Goal: Task Accomplishment & Management: Manage account settings

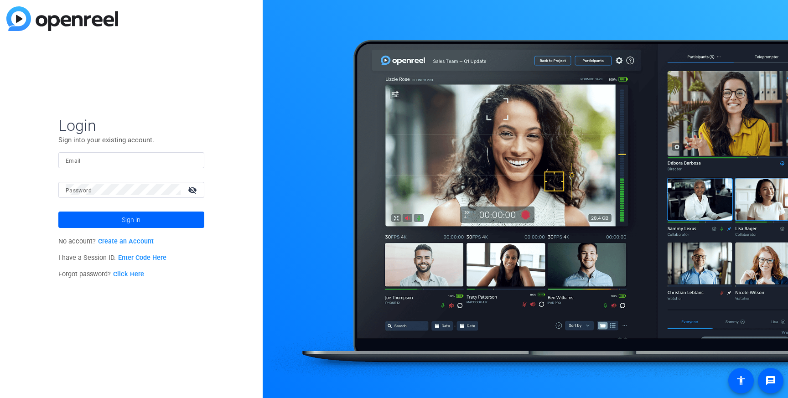
type input "adam.milt@gartner.com"
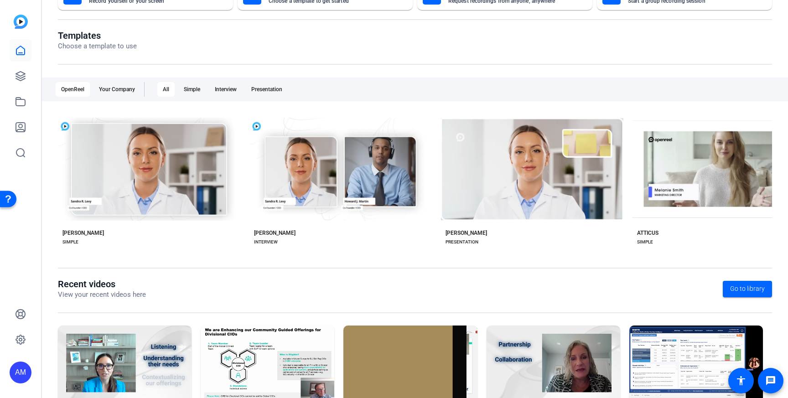
scroll to position [106, 0]
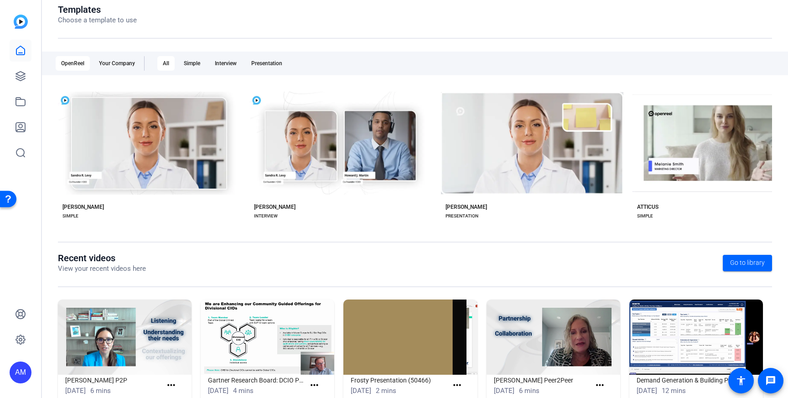
click at [17, 374] on div "AM" at bounding box center [21, 373] width 22 height 22
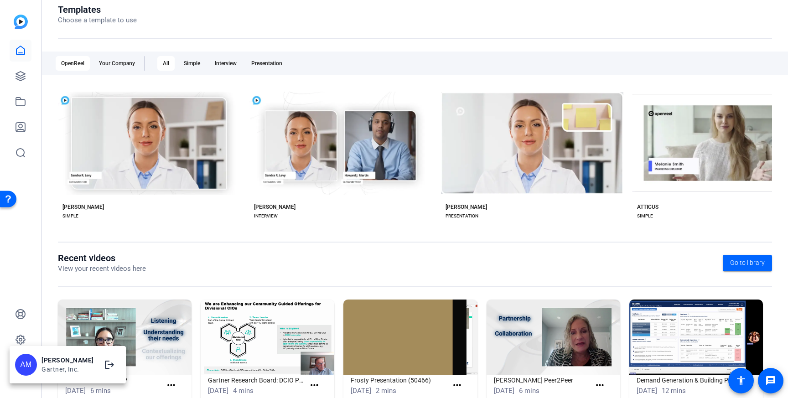
click at [18, 259] on div at bounding box center [394, 199] width 788 height 398
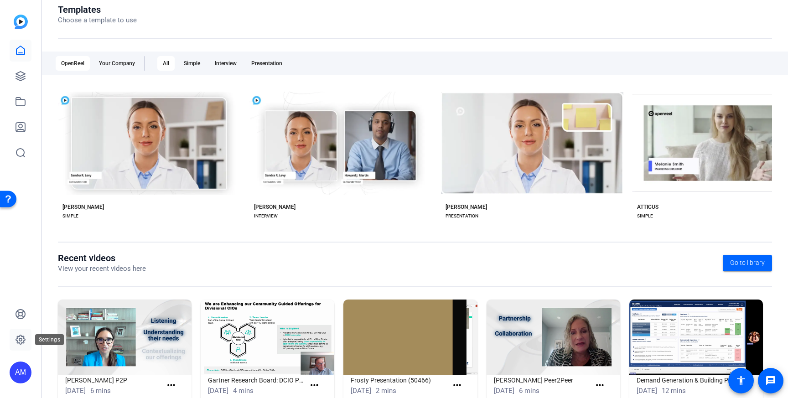
click at [18, 336] on icon at bounding box center [20, 339] width 11 height 11
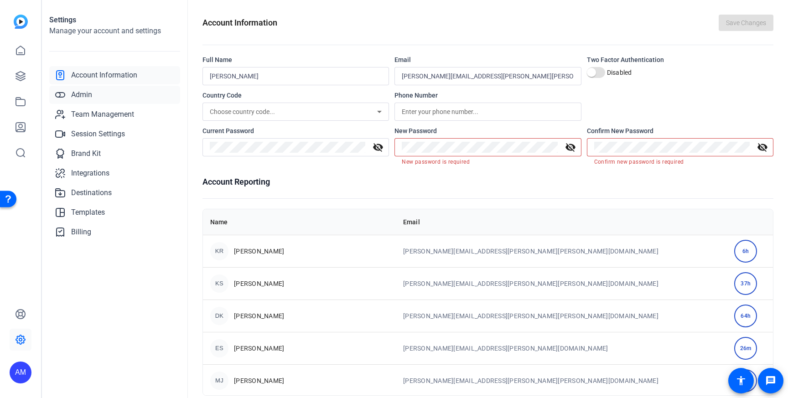
click at [90, 92] on span "Admin" at bounding box center [81, 94] width 21 height 11
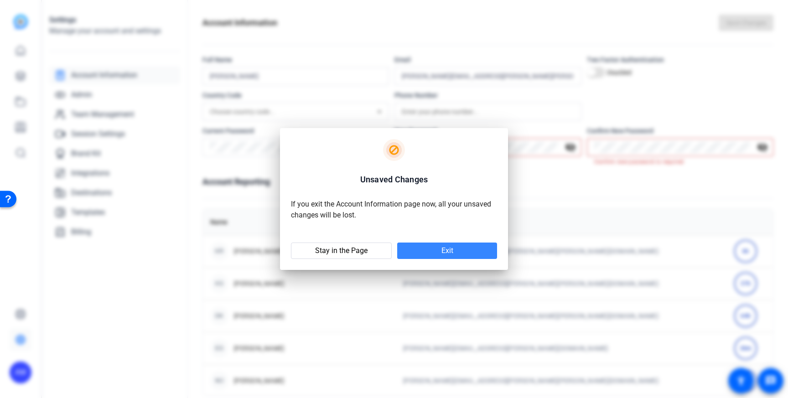
click at [448, 259] on span at bounding box center [447, 251] width 100 height 22
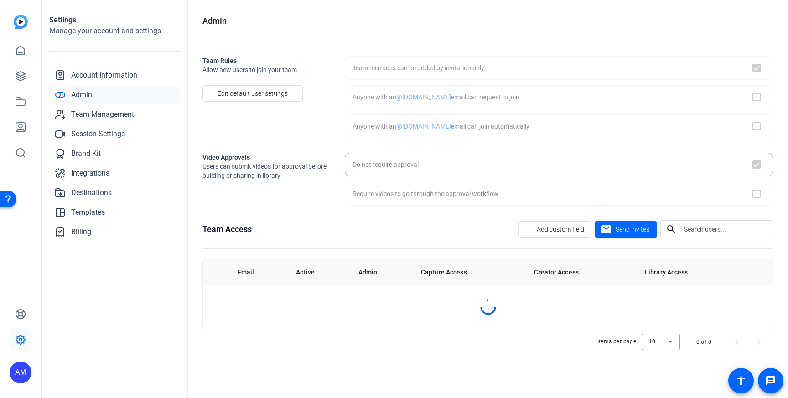
checkbox input "true"
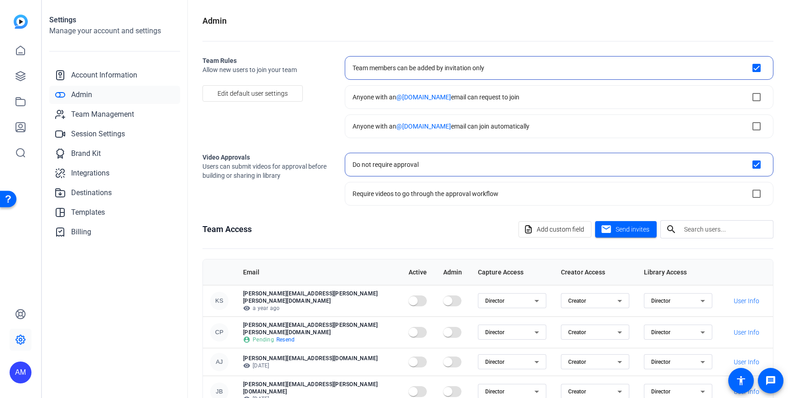
click at [19, 19] on img at bounding box center [21, 22] width 14 height 14
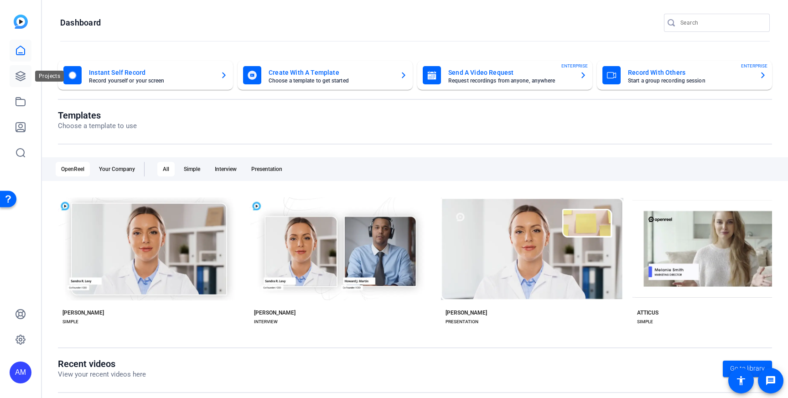
click at [23, 69] on link at bounding box center [21, 76] width 22 height 22
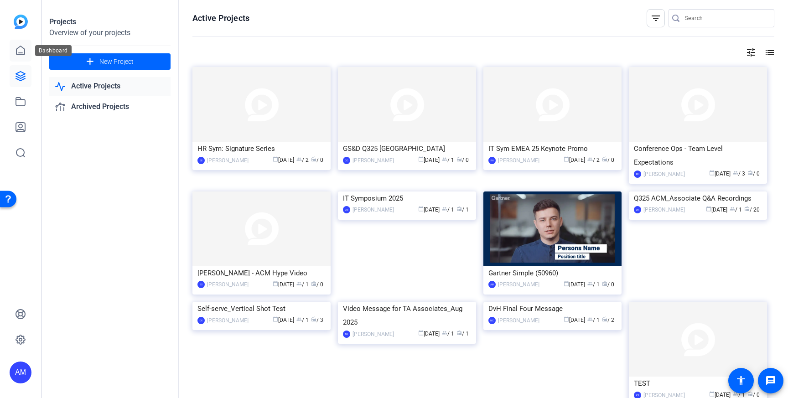
click at [23, 49] on icon at bounding box center [20, 50] width 11 height 11
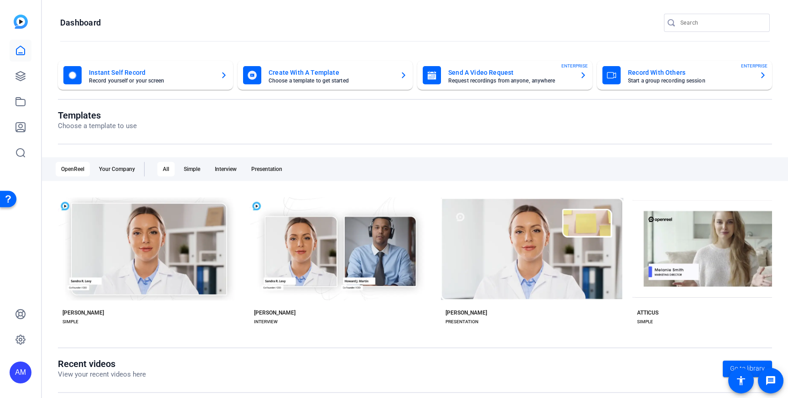
click at [19, 372] on div "AM" at bounding box center [21, 373] width 22 height 22
click at [14, 301] on div at bounding box center [394, 199] width 788 height 398
click at [17, 332] on link at bounding box center [21, 340] width 22 height 22
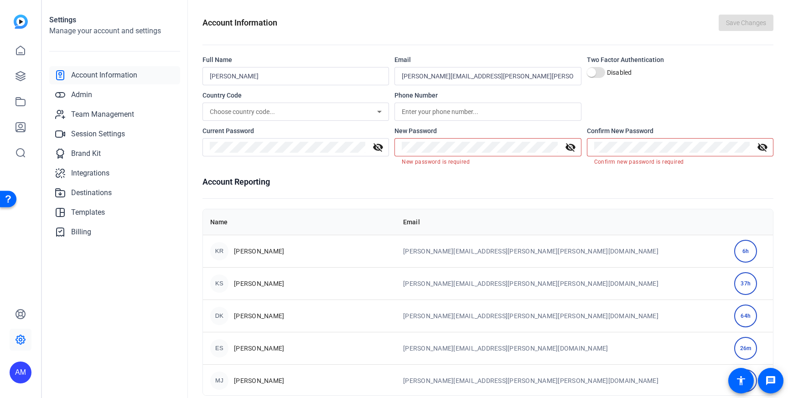
click at [21, 374] on div "AM" at bounding box center [21, 373] width 22 height 22
click at [28, 364] on div "AM" at bounding box center [26, 365] width 22 height 22
click at [10, 288] on div "AM" at bounding box center [20, 199] width 41 height 398
click at [21, 377] on div "AM" at bounding box center [21, 373] width 22 height 22
click at [104, 364] on mat-icon "logout" at bounding box center [109, 364] width 11 height 11
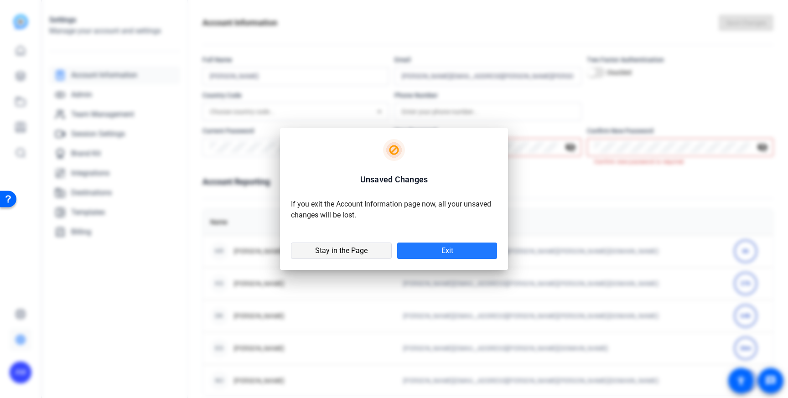
click at [354, 251] on span "Stay in the Page" at bounding box center [341, 250] width 52 height 9
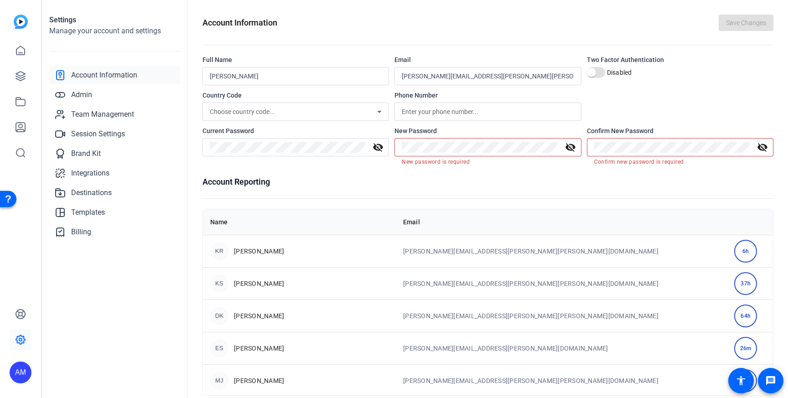
click at [18, 372] on div "AM" at bounding box center [21, 373] width 22 height 22
click at [104, 367] on mat-icon "logout" at bounding box center [109, 364] width 11 height 11
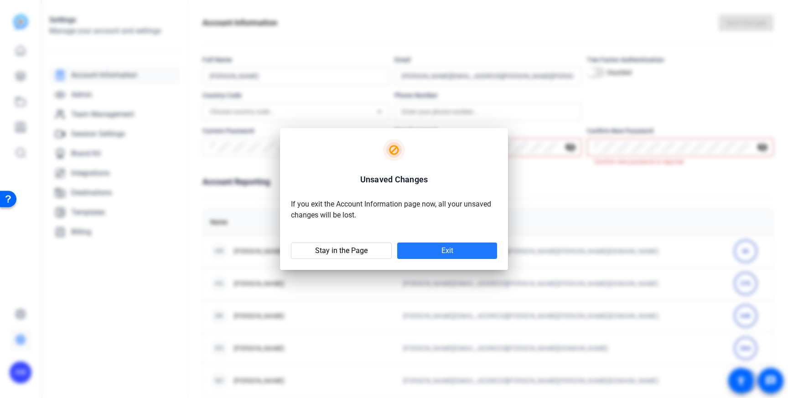
click at [444, 246] on span at bounding box center [447, 251] width 100 height 22
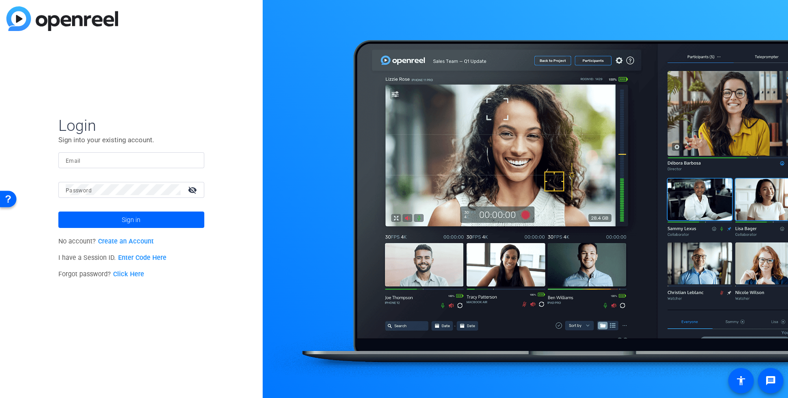
type input "adam.milt@gartner.com"
click at [133, 158] on input "adam.milt@gartner.com" at bounding box center [131, 160] width 131 height 11
click at [76, 222] on span at bounding box center [131, 220] width 146 height 22
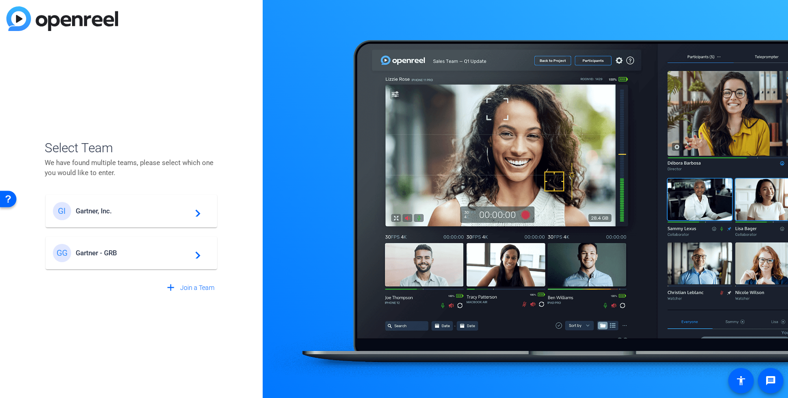
click at [162, 212] on span "Gartner, Inc." at bounding box center [133, 211] width 114 height 8
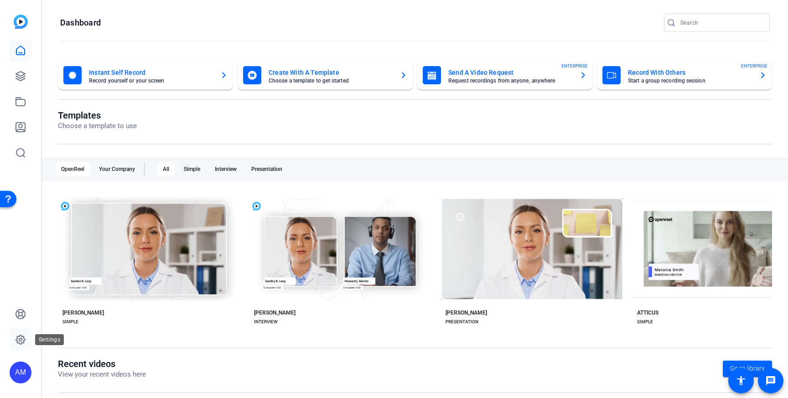
click at [22, 341] on icon at bounding box center [20, 339] width 11 height 11
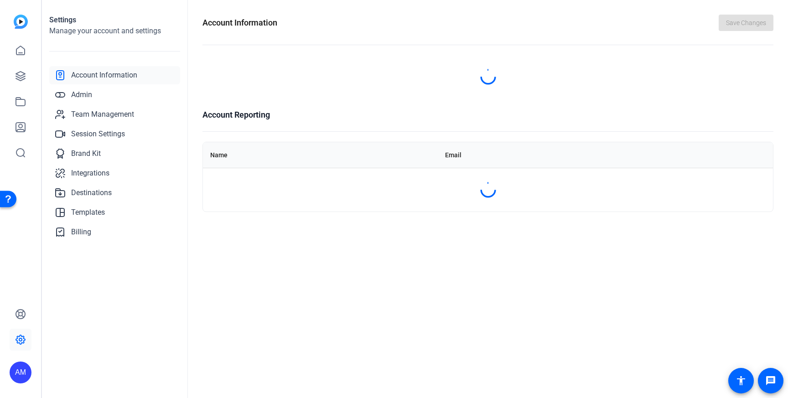
click at [22, 341] on icon at bounding box center [20, 339] width 11 height 11
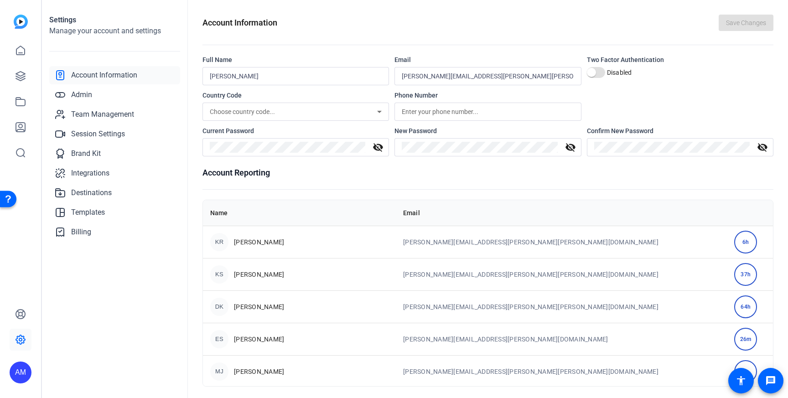
click at [25, 377] on div "AM" at bounding box center [21, 373] width 22 height 22
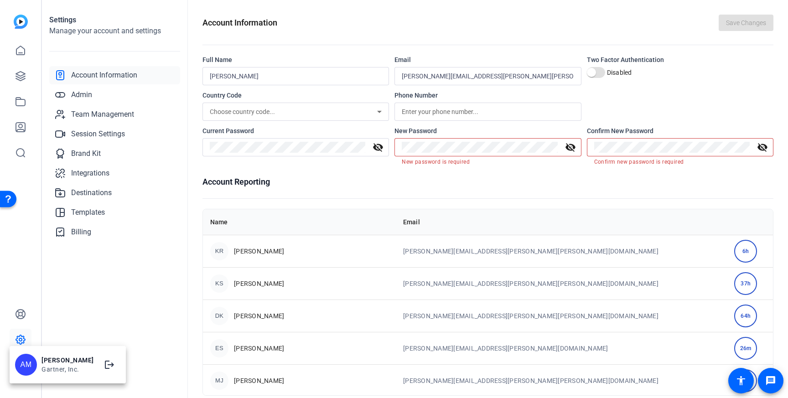
click at [21, 248] on div at bounding box center [394, 199] width 788 height 398
click at [28, 372] on div "AM" at bounding box center [21, 373] width 22 height 22
click at [61, 298] on div at bounding box center [394, 199] width 788 height 398
click at [89, 93] on span "Admin" at bounding box center [81, 94] width 21 height 11
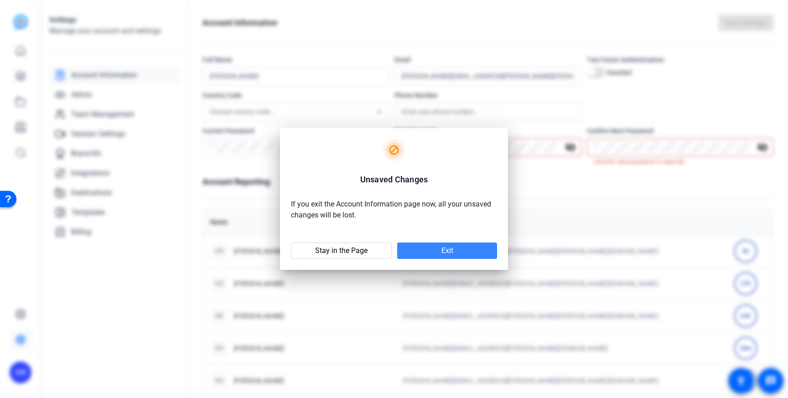
click at [418, 248] on span at bounding box center [447, 251] width 100 height 22
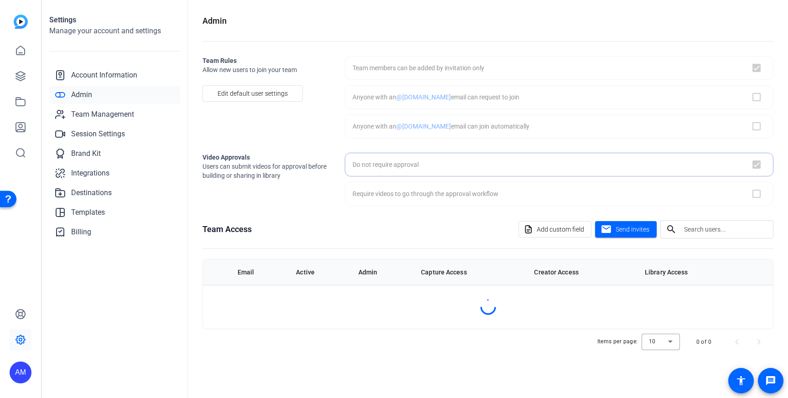
checkbox input "true"
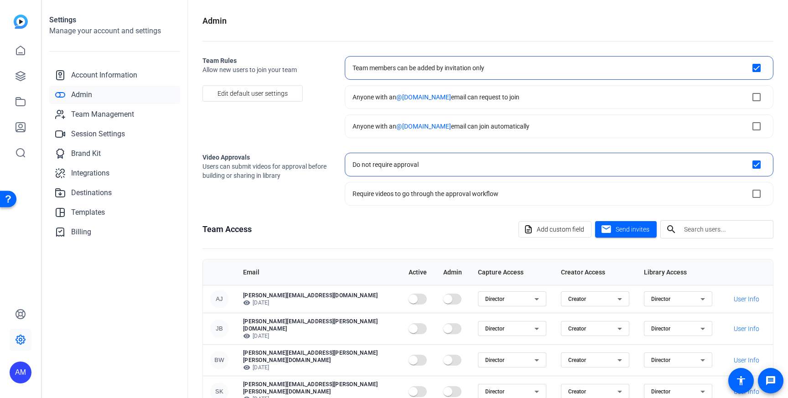
click at [21, 374] on div "AM" at bounding box center [21, 373] width 22 height 22
click at [109, 265] on div at bounding box center [394, 199] width 788 height 398
click at [17, 81] on icon at bounding box center [20, 76] width 11 height 11
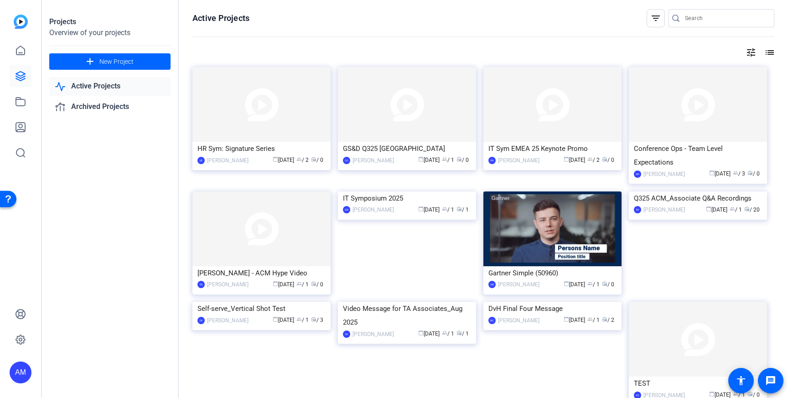
click at [18, 375] on div "AM" at bounding box center [21, 373] width 22 height 22
click at [66, 301] on div at bounding box center [394, 199] width 788 height 398
click at [29, 375] on div "AM" at bounding box center [21, 373] width 22 height 22
click at [81, 314] on div at bounding box center [394, 199] width 788 height 398
click at [22, 341] on icon at bounding box center [20, 339] width 11 height 11
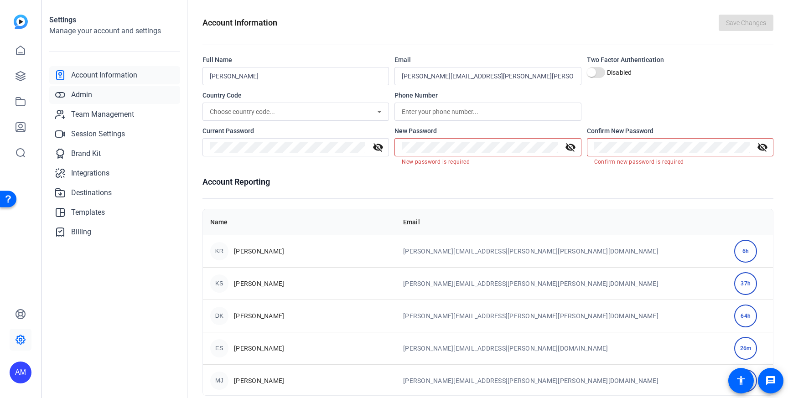
click at [109, 102] on link "Admin" at bounding box center [114, 95] width 131 height 18
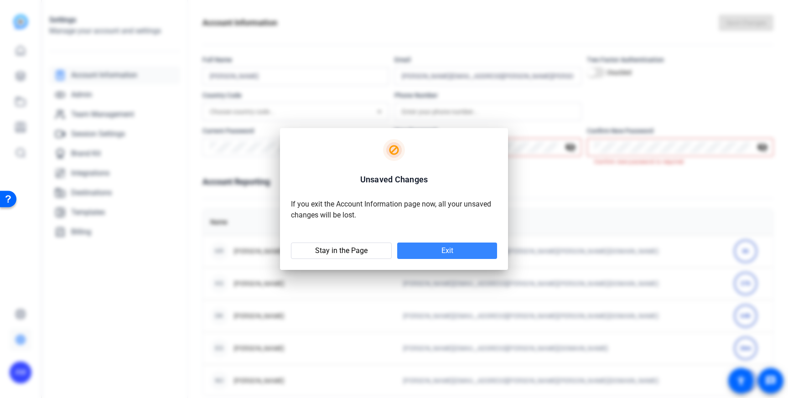
click at [417, 249] on span at bounding box center [447, 251] width 100 height 22
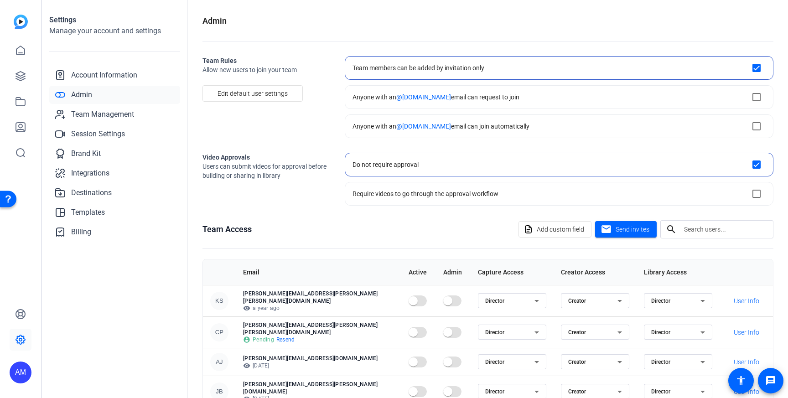
click at [20, 370] on div "AM" at bounding box center [21, 373] width 22 height 22
click at [85, 335] on div at bounding box center [394, 199] width 788 height 398
click at [21, 363] on div "AM" at bounding box center [21, 373] width 22 height 22
click at [101, 365] on span at bounding box center [109, 365] width 22 height 22
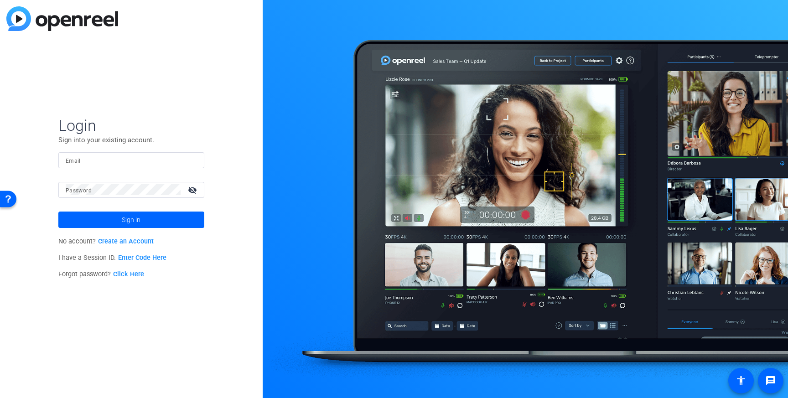
type input "adam.milt@gartner.com"
click at [163, 153] on div "adam.milt@gartner.com" at bounding box center [131, 160] width 131 height 16
click at [119, 216] on span at bounding box center [131, 220] width 146 height 22
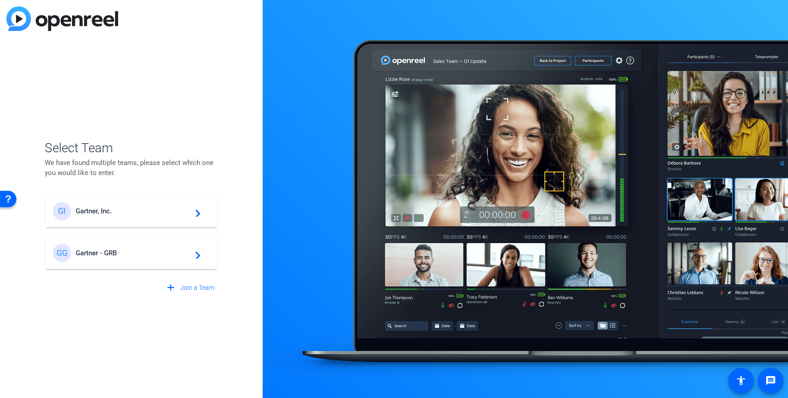
click at [134, 251] on span "Gartner - GRB" at bounding box center [133, 253] width 114 height 8
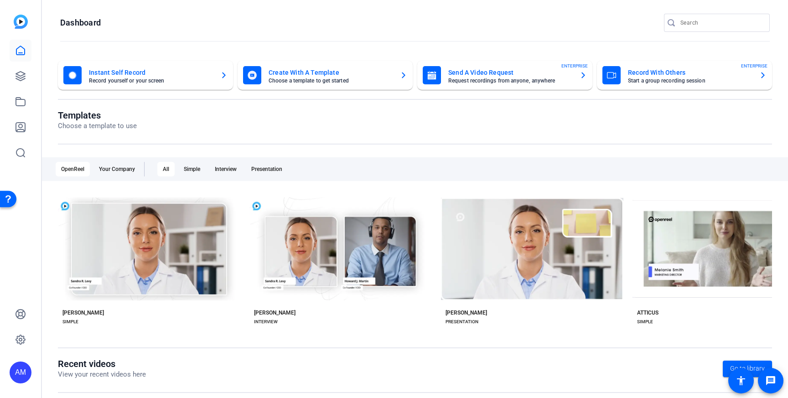
click at [19, 378] on div "AM" at bounding box center [21, 373] width 22 height 22
click at [32, 363] on div "AM" at bounding box center [26, 365] width 22 height 22
click at [23, 340] on icon at bounding box center [20, 339] width 11 height 11
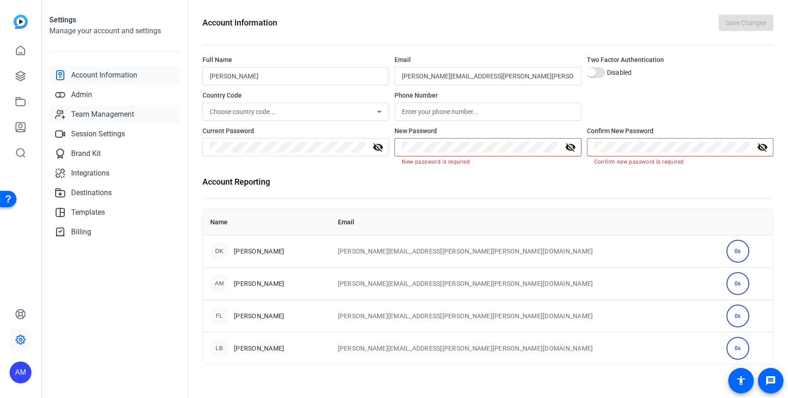
click at [93, 120] on link "Team Management" at bounding box center [114, 114] width 131 height 18
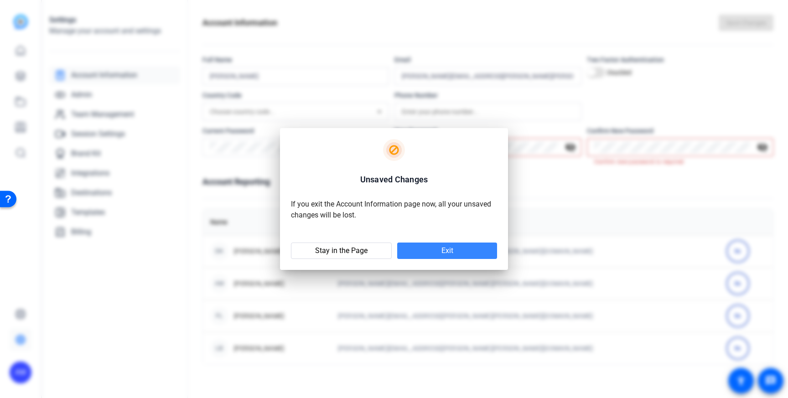
click at [428, 254] on span at bounding box center [447, 251] width 100 height 22
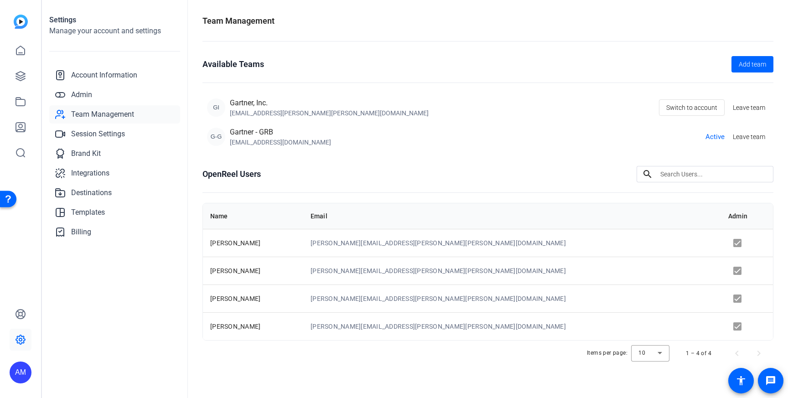
click at [719, 138] on span "Active" at bounding box center [714, 137] width 19 height 10
click at [697, 109] on span "Switch to account" at bounding box center [691, 107] width 51 height 17
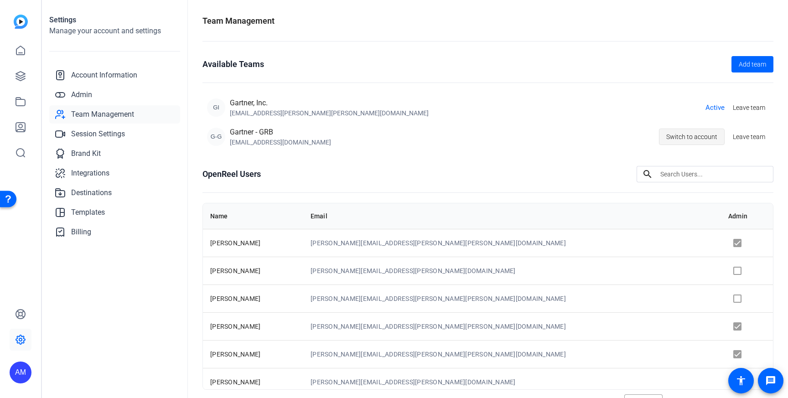
click at [687, 136] on span "Switch to account" at bounding box center [691, 136] width 51 height 17
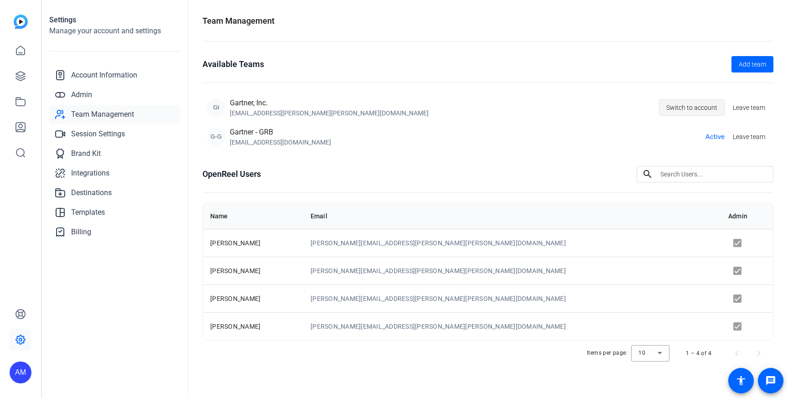
click at [693, 112] on span "Switch to account" at bounding box center [691, 107] width 51 height 17
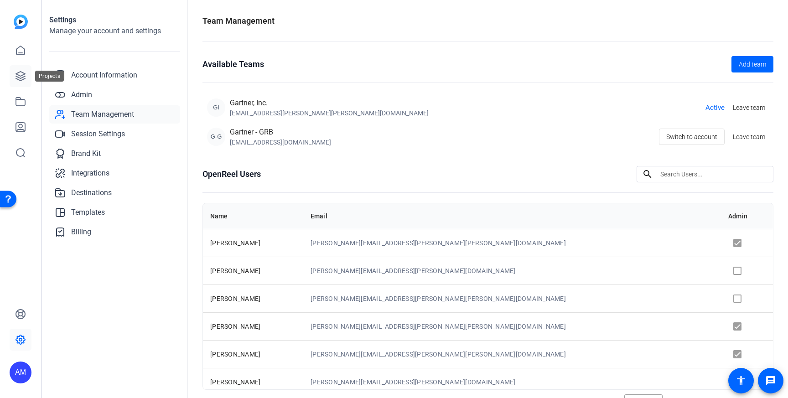
click at [21, 78] on icon at bounding box center [20, 76] width 11 height 11
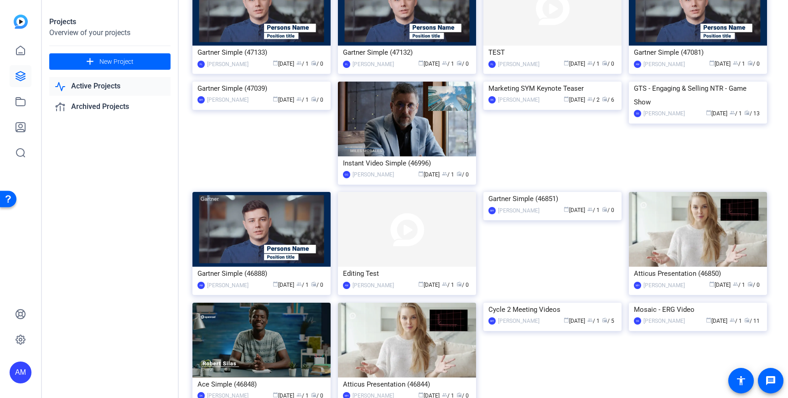
scroll to position [2385, 0]
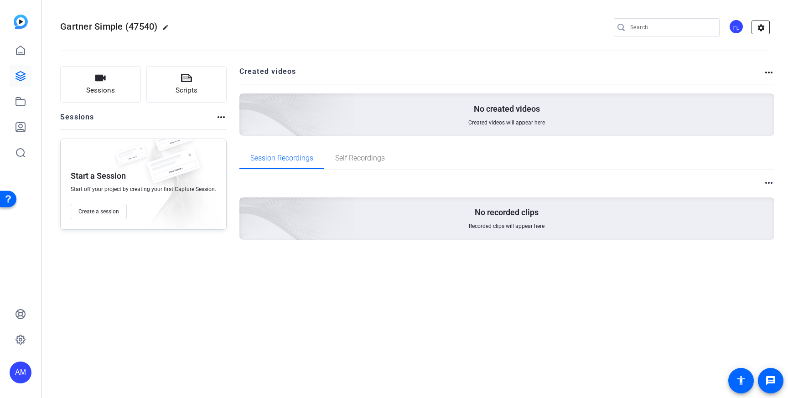
click at [758, 31] on mat-icon "settings" at bounding box center [761, 28] width 18 height 14
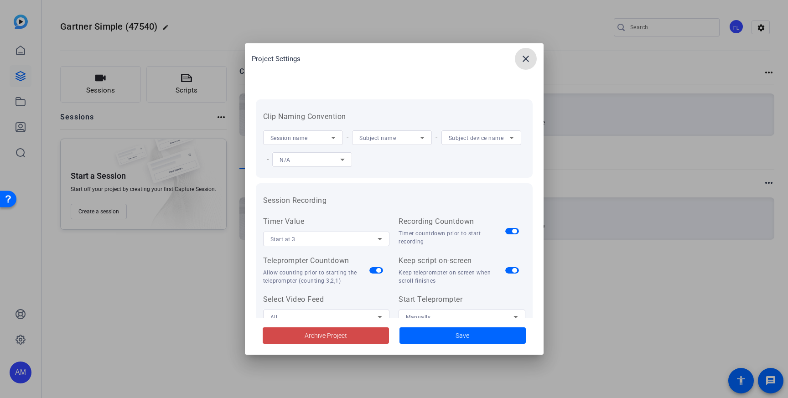
click at [302, 340] on span at bounding box center [326, 336] width 126 height 22
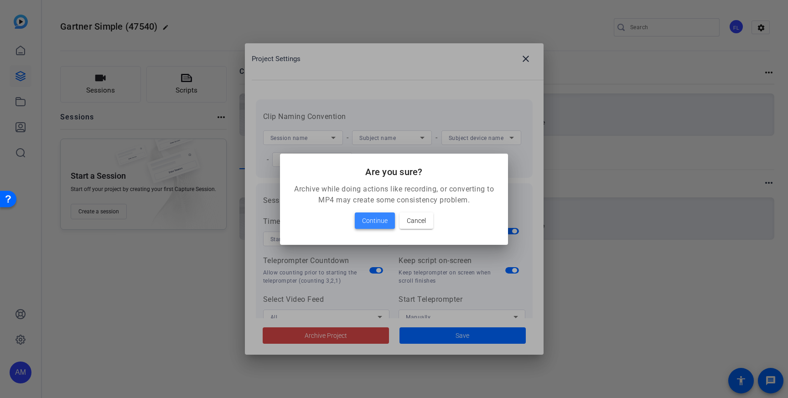
click at [372, 221] on span "Continue" at bounding box center [375, 220] width 26 height 11
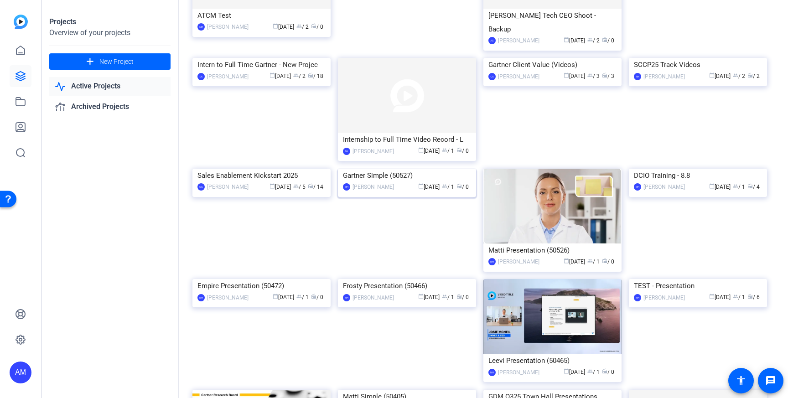
scroll to position [586, 0]
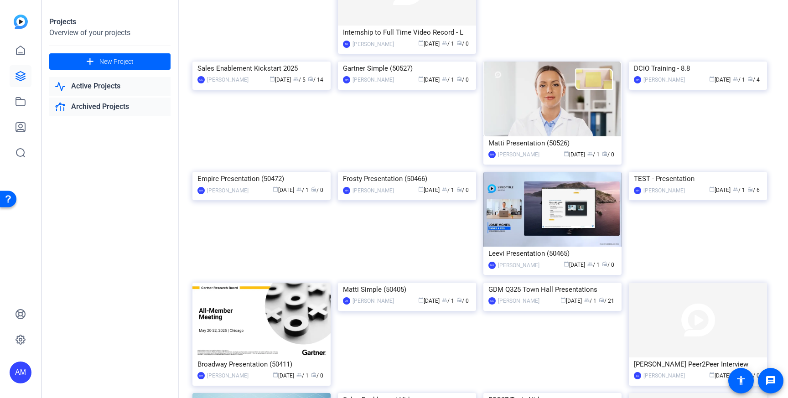
click at [110, 105] on link "Archived Projects" at bounding box center [109, 107] width 121 height 19
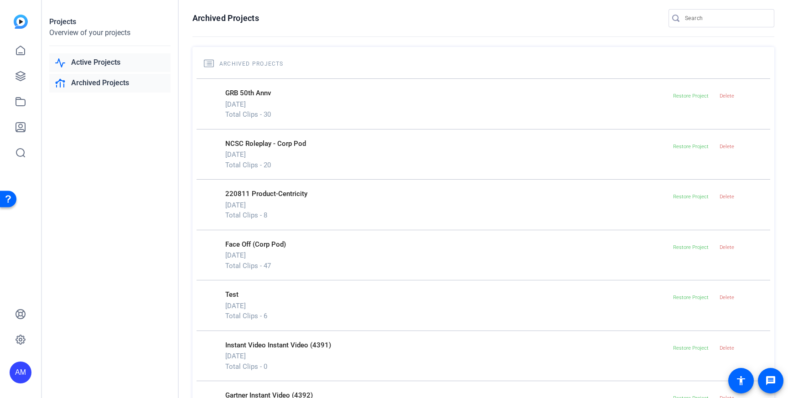
click at [110, 63] on link "Active Projects" at bounding box center [109, 62] width 121 height 19
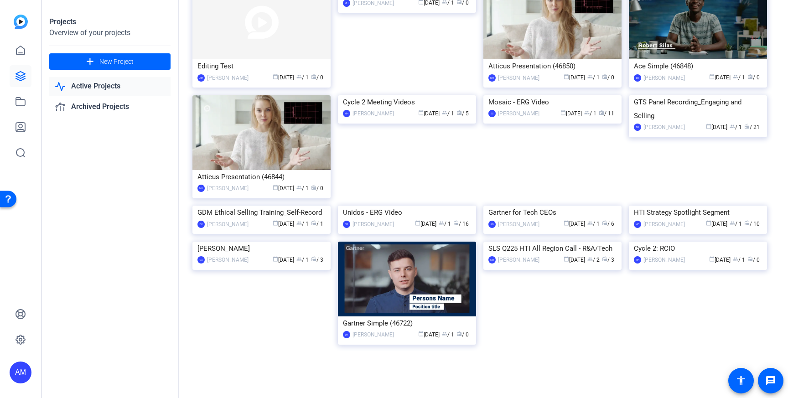
scroll to position [2734, 0]
click at [24, 363] on div "AM" at bounding box center [21, 373] width 22 height 22
click at [21, 339] on div at bounding box center [394, 199] width 788 height 398
click at [21, 339] on icon at bounding box center [20, 339] width 3 height 3
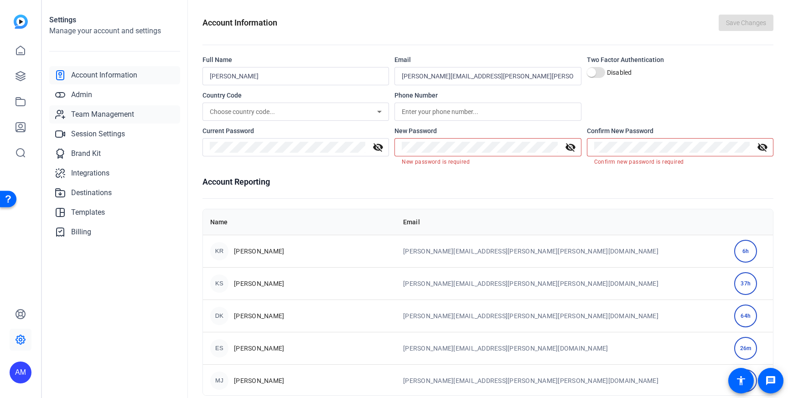
click at [117, 116] on span "Team Management" at bounding box center [102, 114] width 63 height 11
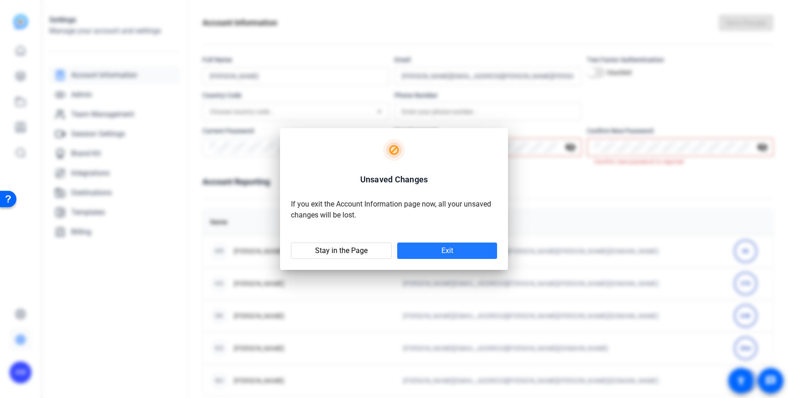
click at [435, 255] on span at bounding box center [447, 251] width 100 height 22
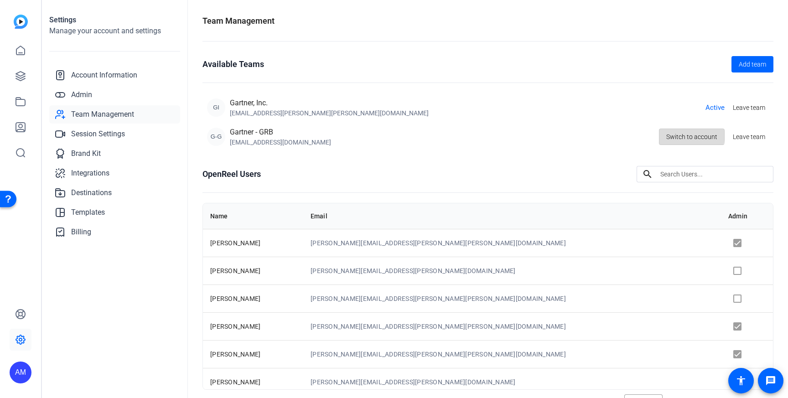
click at [689, 135] on span "Switch to account" at bounding box center [691, 136] width 51 height 17
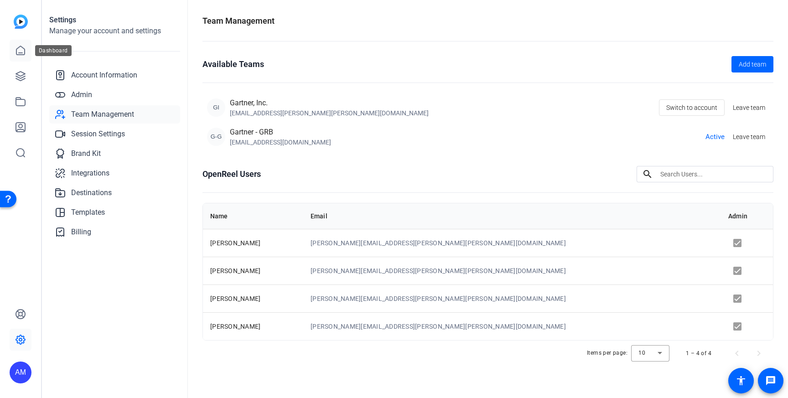
click at [16, 57] on link at bounding box center [21, 51] width 22 height 22
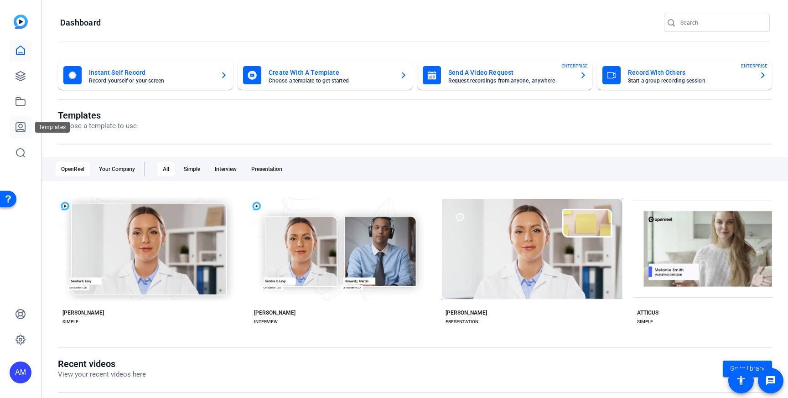
click at [18, 124] on icon at bounding box center [20, 127] width 11 height 11
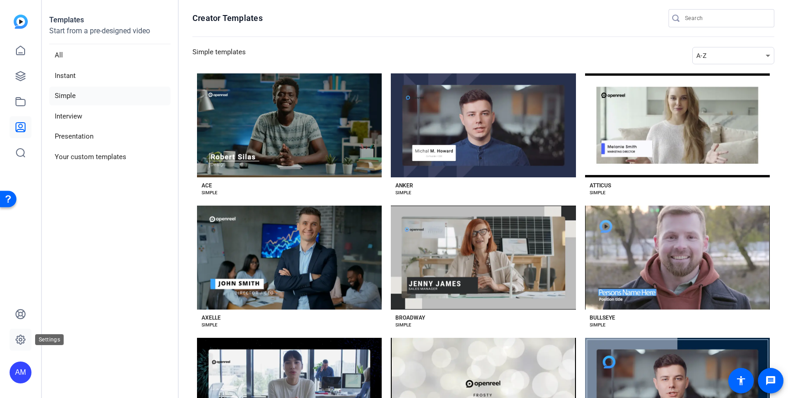
click at [25, 338] on icon at bounding box center [20, 339] width 11 height 11
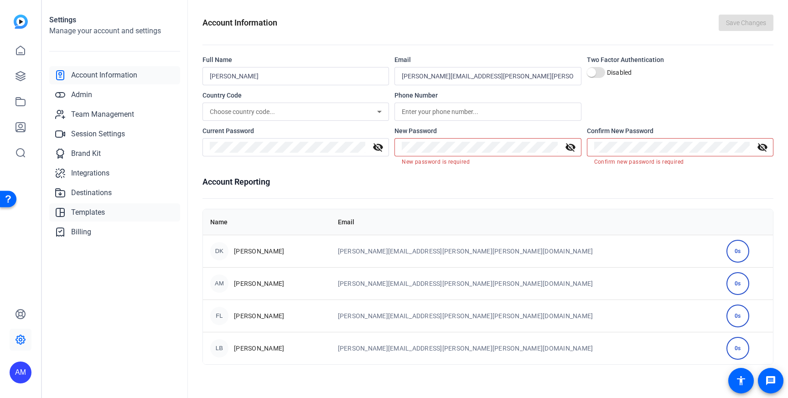
click at [87, 217] on span "Templates" at bounding box center [88, 212] width 34 height 11
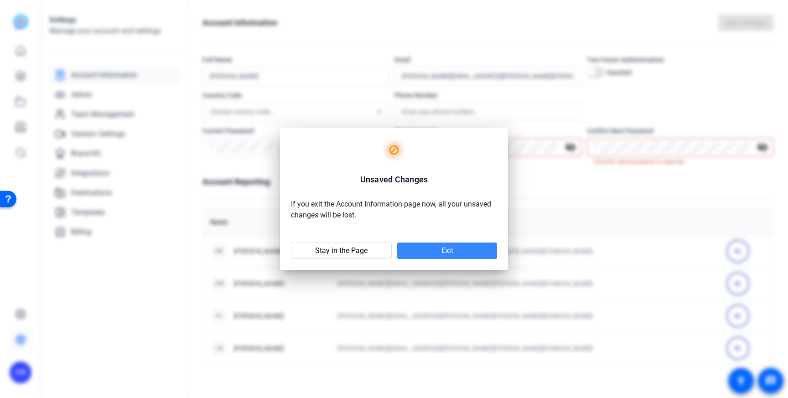
click at [428, 252] on span at bounding box center [447, 251] width 100 height 22
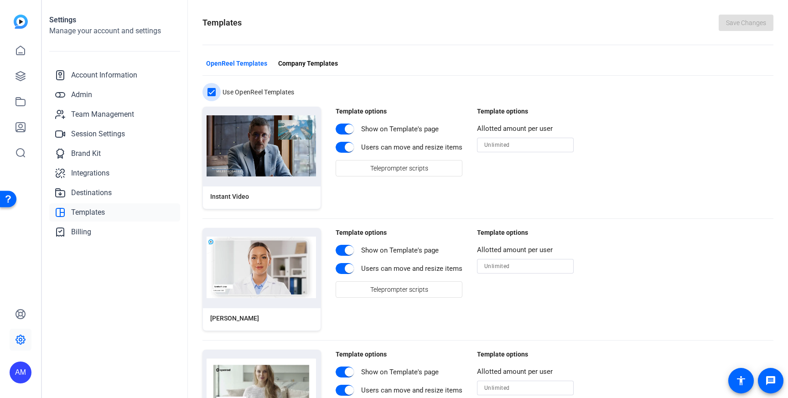
click at [212, 92] on input "Use OpenReel Templates" at bounding box center [211, 92] width 18 height 18
checkbox input "false"
click at [745, 17] on span at bounding box center [746, 23] width 55 height 22
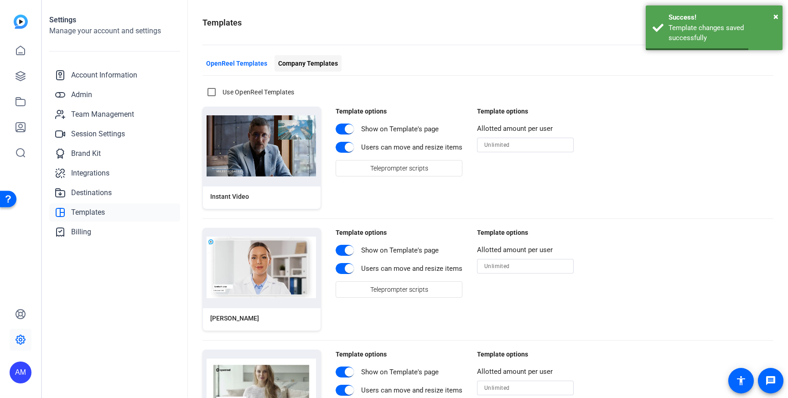
click at [320, 62] on span "Company Templates" at bounding box center [308, 64] width 60 height 10
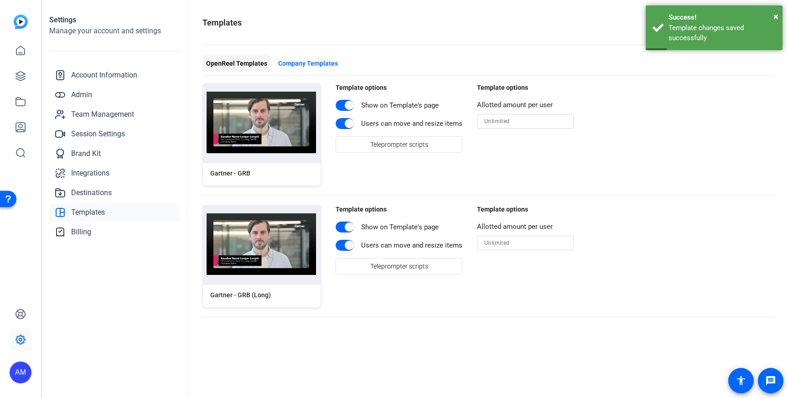
click at [243, 60] on span "OpenReel Templates" at bounding box center [236, 64] width 61 height 10
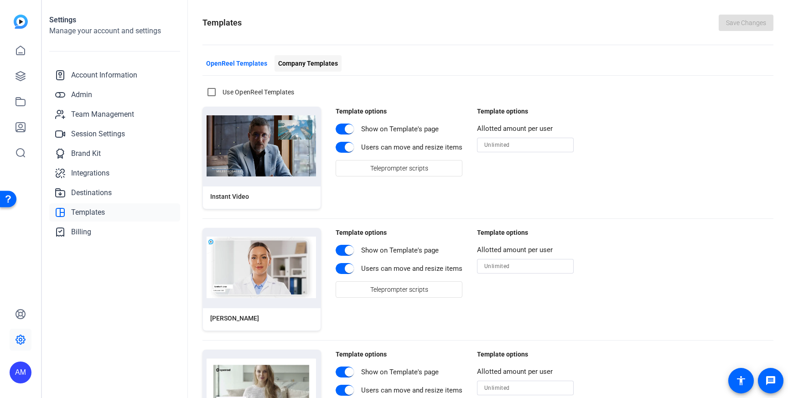
click at [295, 60] on span "Company Templates" at bounding box center [308, 64] width 60 height 10
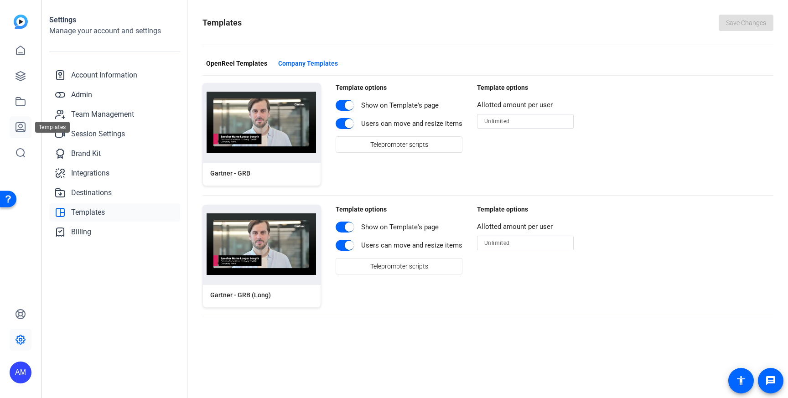
click at [21, 125] on icon at bounding box center [20, 127] width 11 height 11
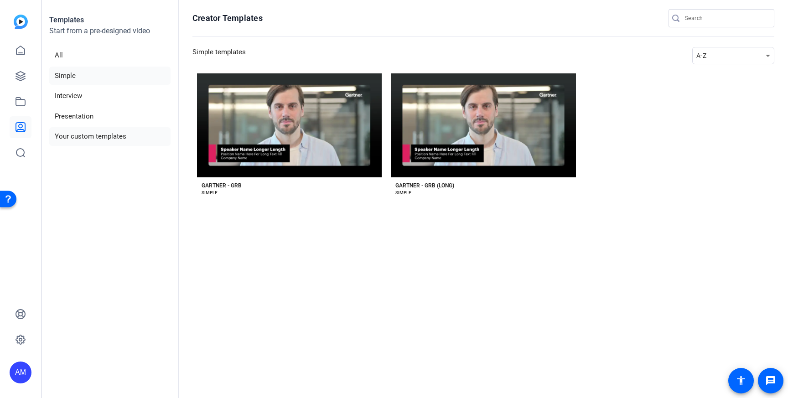
click at [72, 128] on li "Your custom templates" at bounding box center [109, 136] width 121 height 19
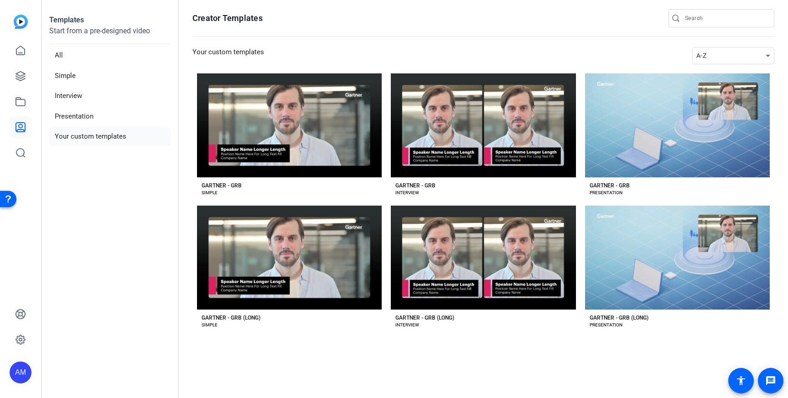
click at [82, 135] on li "Your custom templates" at bounding box center [109, 136] width 121 height 19
click at [60, 62] on li "All" at bounding box center [109, 55] width 121 height 19
click at [63, 58] on li "All" at bounding box center [109, 55] width 121 height 19
click at [74, 113] on li "Presentation" at bounding box center [109, 116] width 121 height 19
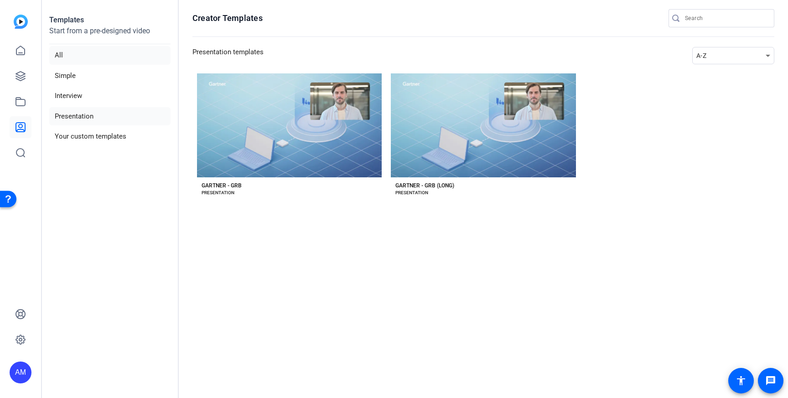
click at [71, 58] on li "All" at bounding box center [109, 55] width 121 height 19
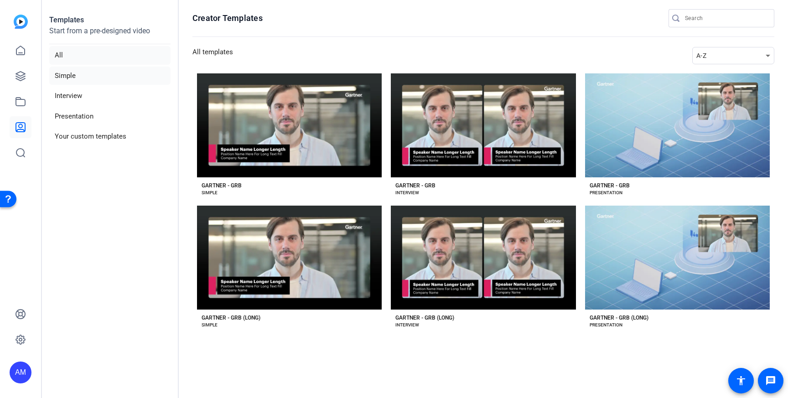
click at [70, 76] on li "Simple" at bounding box center [109, 76] width 121 height 19
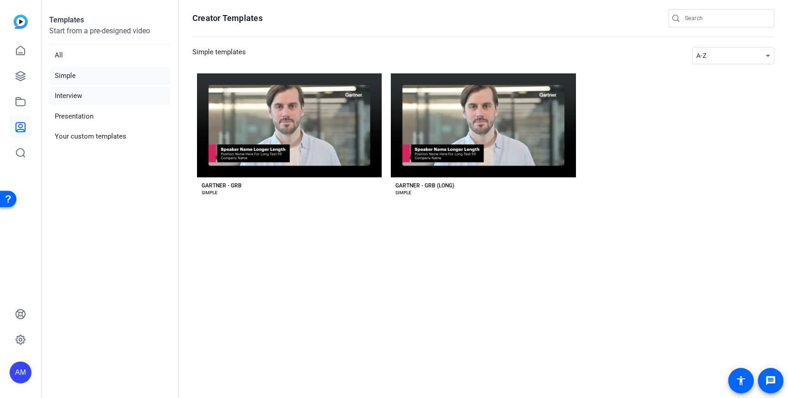
click at [69, 92] on li "Interview" at bounding box center [109, 96] width 121 height 19
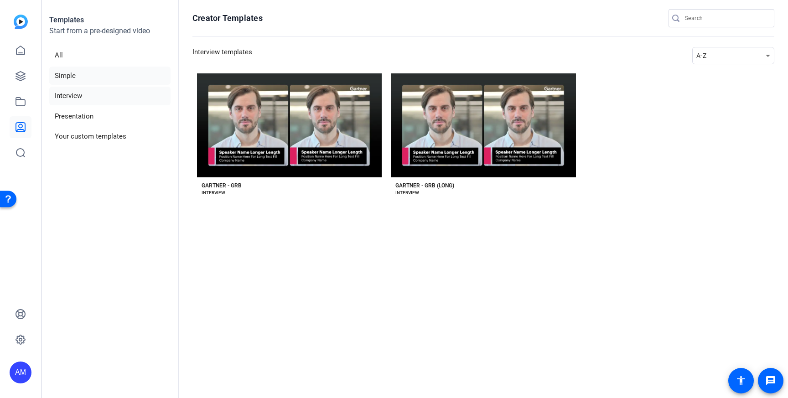
click at [70, 74] on li "Simple" at bounding box center [109, 76] width 121 height 19
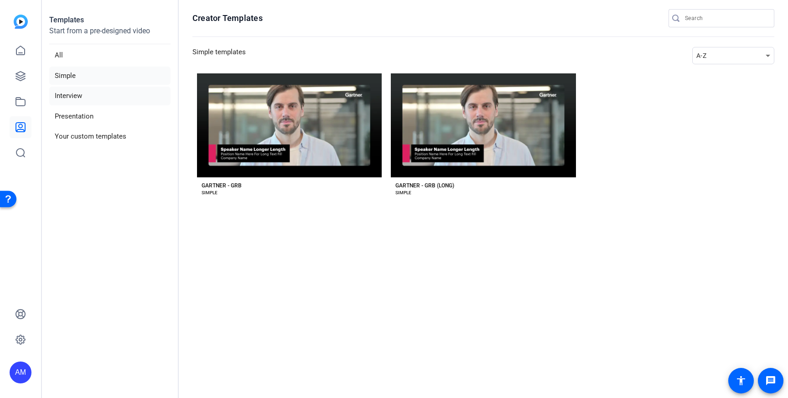
click at [64, 93] on li "Interview" at bounding box center [109, 96] width 121 height 19
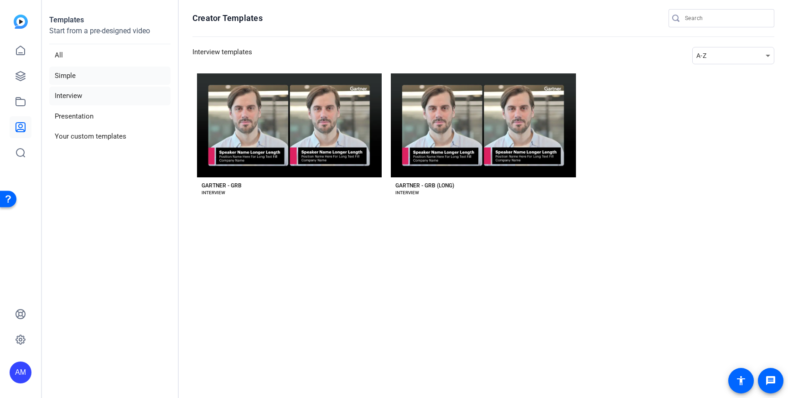
click at [67, 76] on li "Simple" at bounding box center [109, 76] width 121 height 19
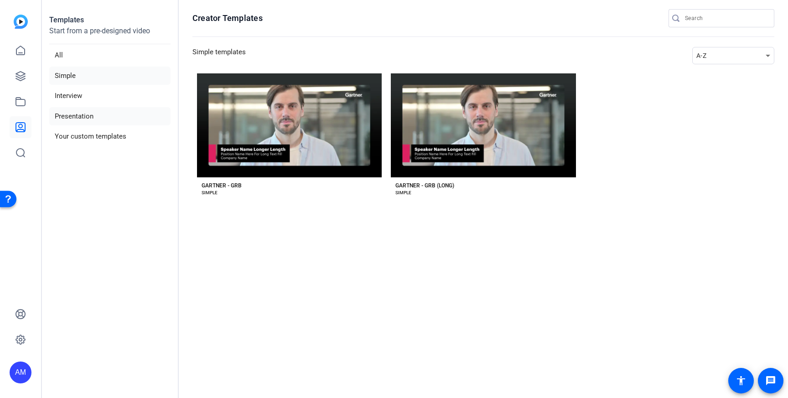
click at [68, 116] on li "Presentation" at bounding box center [109, 116] width 121 height 19
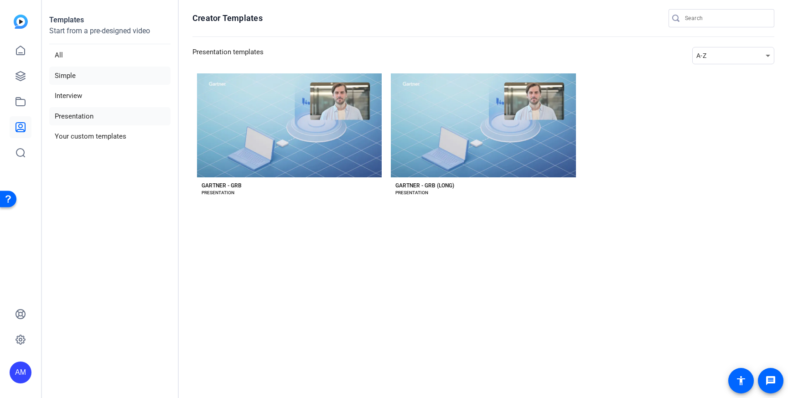
click at [71, 72] on li "Simple" at bounding box center [109, 76] width 121 height 19
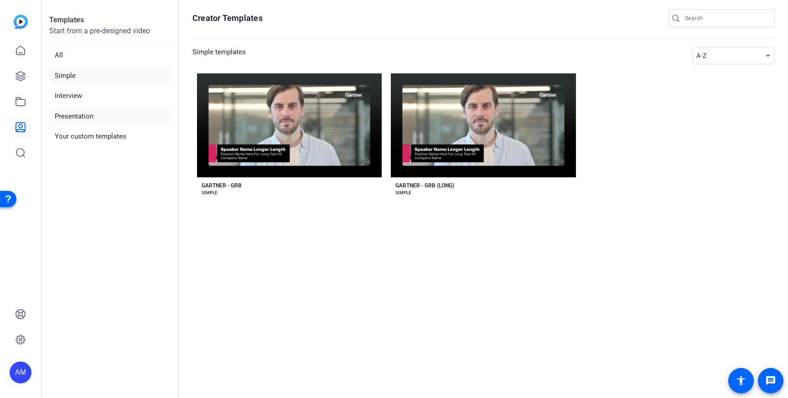
click at [79, 116] on li "Presentation" at bounding box center [109, 116] width 121 height 19
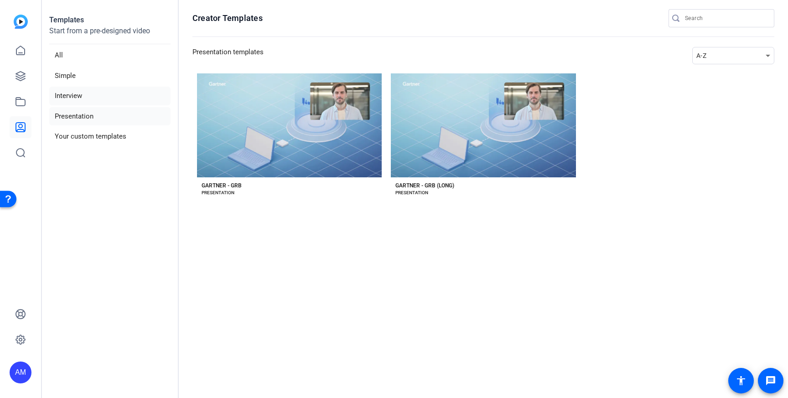
click at [72, 98] on li "Interview" at bounding box center [109, 96] width 121 height 19
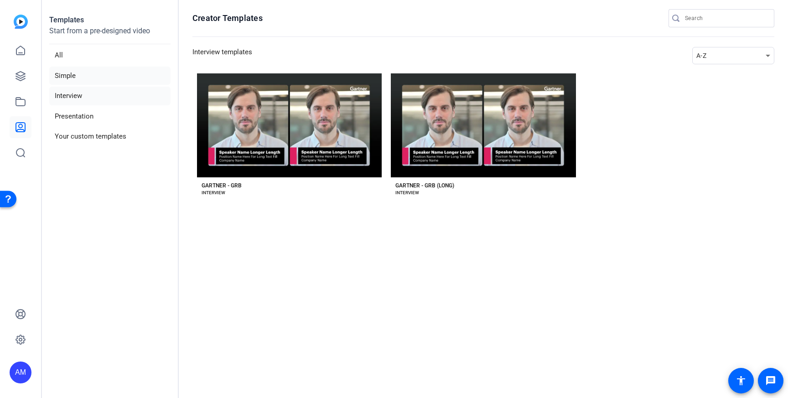
click at [72, 79] on li "Simple" at bounding box center [109, 76] width 121 height 19
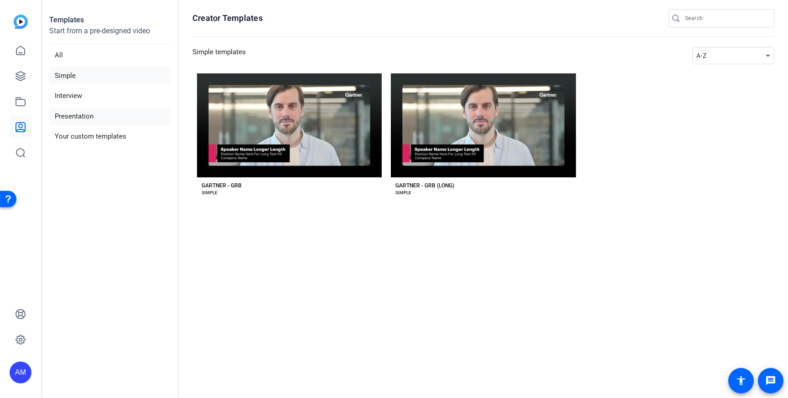
click at [75, 117] on li "Presentation" at bounding box center [109, 116] width 121 height 19
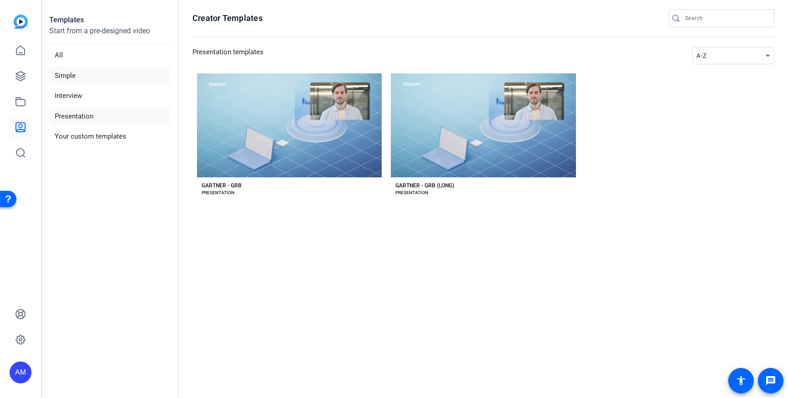
click at [77, 82] on li "Simple" at bounding box center [109, 76] width 121 height 19
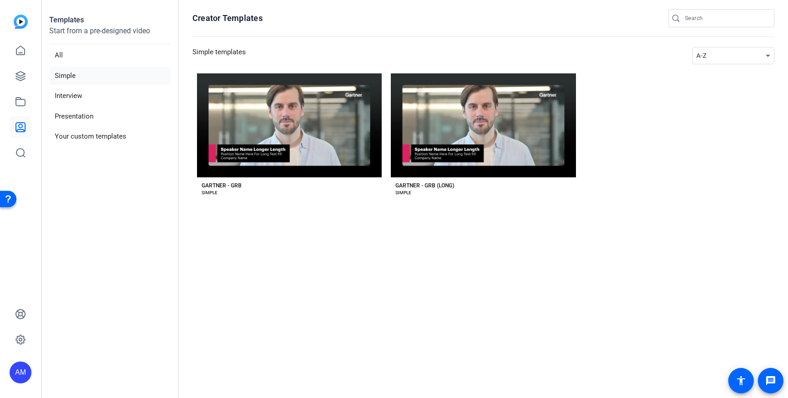
click at [307, 303] on section "Creator Templates Simple templates A-Z Preview Gartner - GRB GARTNER - GRB SIMP…" at bounding box center [483, 199] width 609 height 398
click at [20, 336] on icon at bounding box center [20, 339] width 11 height 11
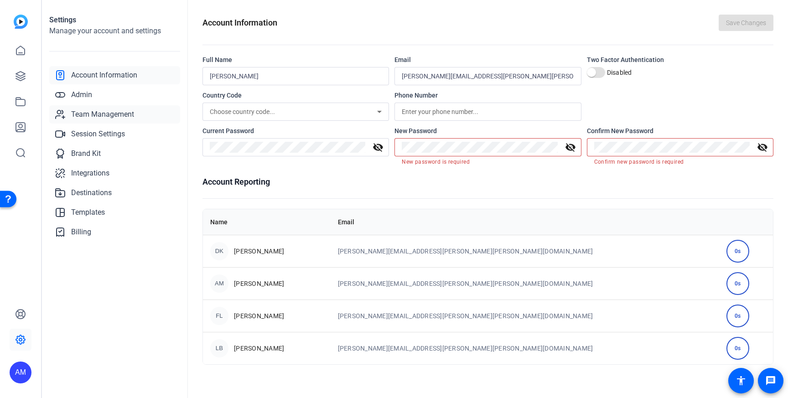
click at [82, 114] on span "Team Management" at bounding box center [102, 114] width 63 height 11
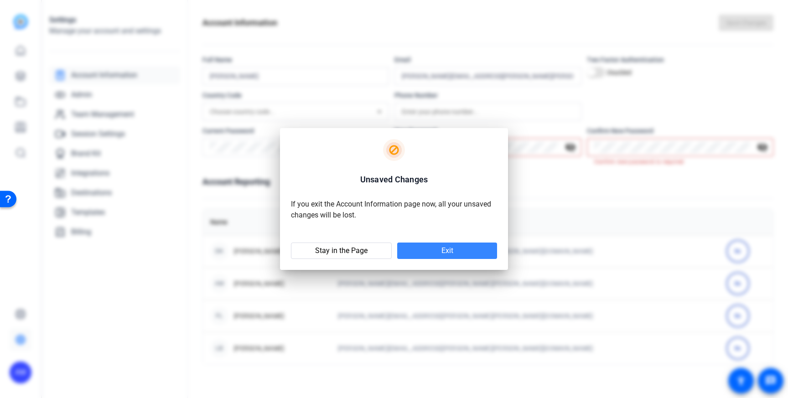
click at [439, 251] on span at bounding box center [447, 251] width 100 height 22
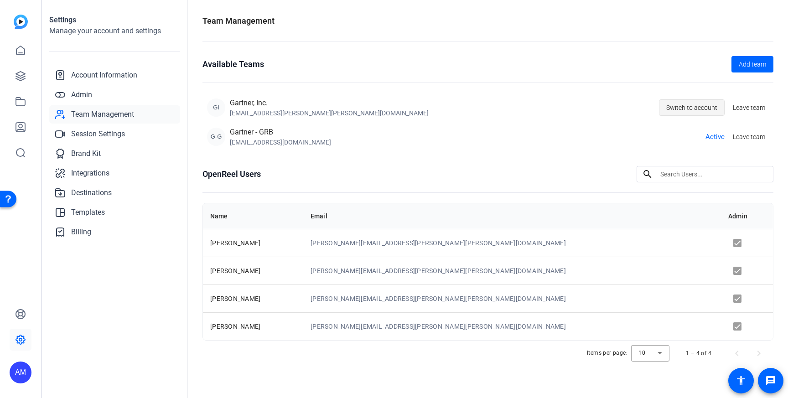
click at [706, 103] on span "Switch to account" at bounding box center [691, 107] width 51 height 17
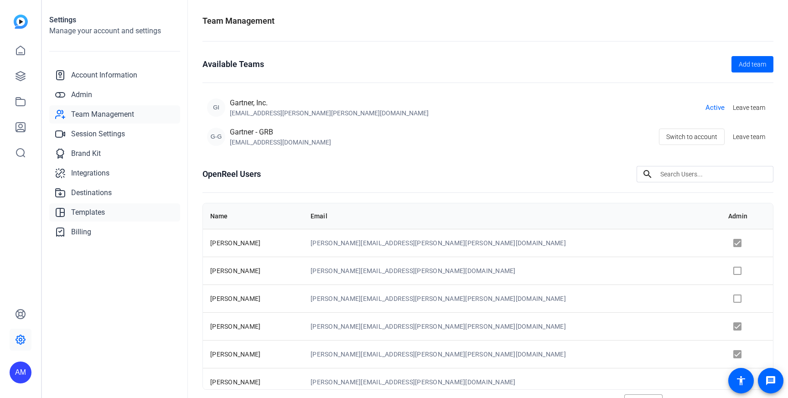
click at [96, 209] on span "Templates" at bounding box center [88, 212] width 34 height 11
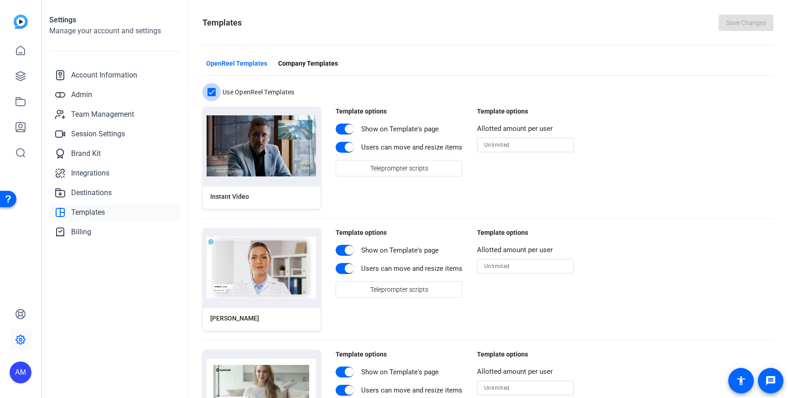
click at [210, 93] on input "Use OpenReel Templates" at bounding box center [211, 92] width 18 height 18
checkbox input "false"
click at [746, 20] on span "Save Changes" at bounding box center [746, 23] width 40 height 10
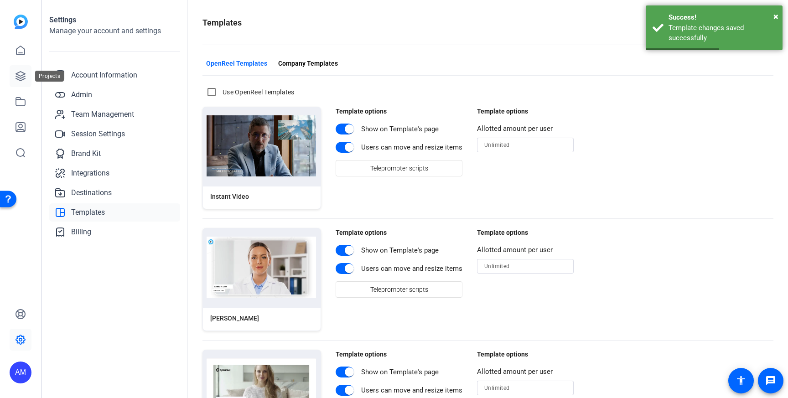
click at [18, 77] on icon at bounding box center [20, 76] width 9 height 9
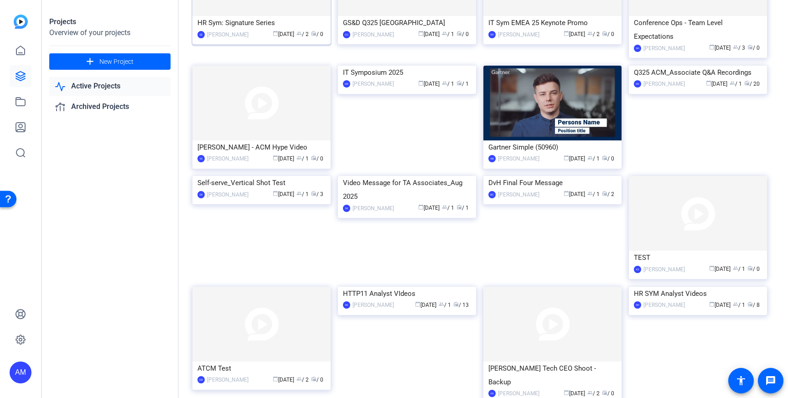
scroll to position [131, 0]
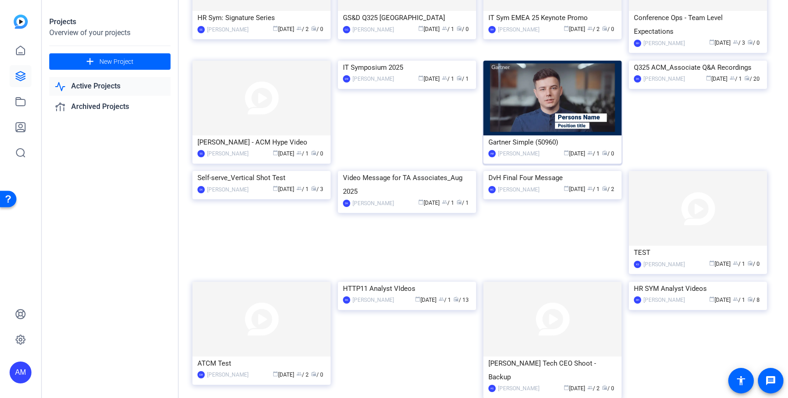
click at [516, 119] on img at bounding box center [552, 98] width 138 height 75
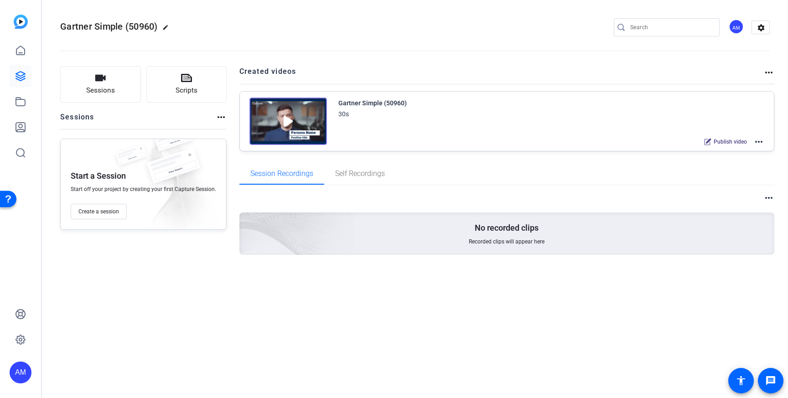
click at [769, 72] on mat-icon "more_horiz" at bounding box center [768, 72] width 11 height 11
click at [697, 72] on div at bounding box center [394, 199] width 788 height 398
click at [757, 141] on mat-icon "more_horiz" at bounding box center [758, 141] width 11 height 11
click at [759, 33] on div at bounding box center [394, 199] width 788 height 398
click at [759, 28] on mat-icon "settings" at bounding box center [761, 28] width 18 height 14
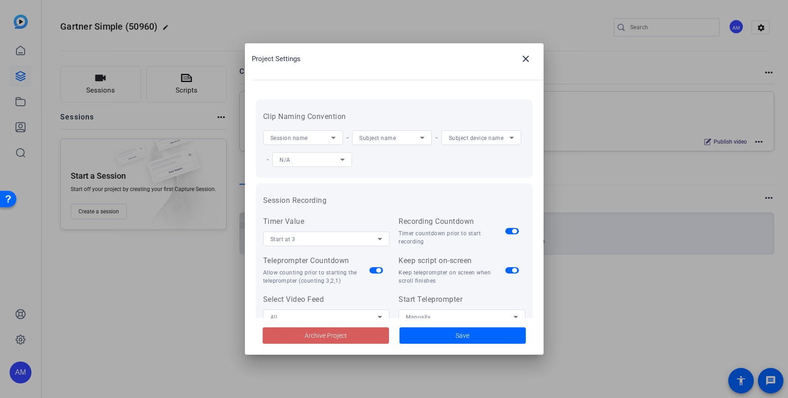
click at [334, 337] on span "Archive Project" at bounding box center [326, 336] width 42 height 10
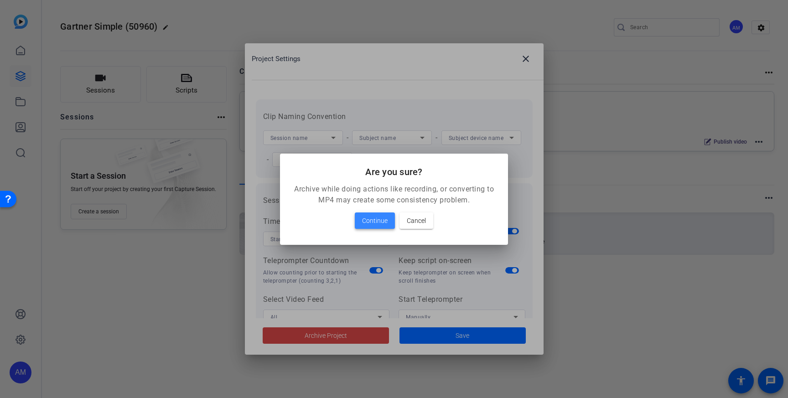
click at [374, 222] on span "Continue" at bounding box center [375, 220] width 26 height 11
